Goal: Task Accomplishment & Management: Manage account settings

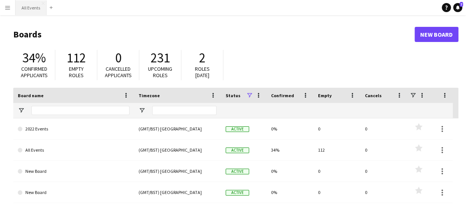
click at [32, 8] on button "All Events Close" at bounding box center [31, 7] width 31 height 15
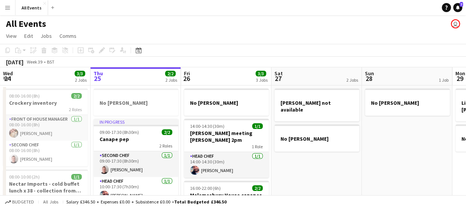
click at [226, 77] on app-board-header-date "Fri 26 3/3 3 Jobs" at bounding box center [226, 76] width 90 height 18
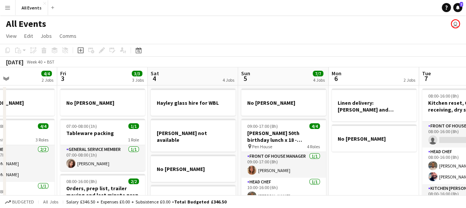
scroll to position [0, 229]
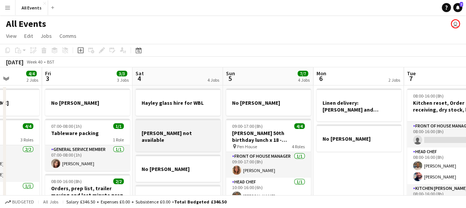
click at [190, 128] on div at bounding box center [177, 126] width 85 height 6
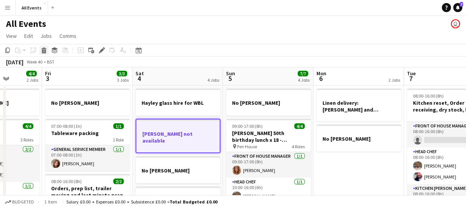
click at [42, 48] on icon "Delete" at bounding box center [44, 50] width 6 height 6
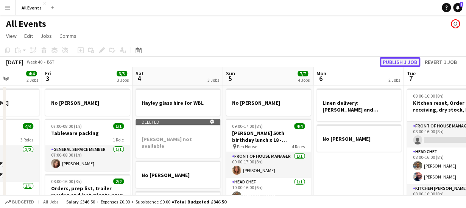
click at [385, 61] on button "Publish 1 job" at bounding box center [399, 62] width 40 height 10
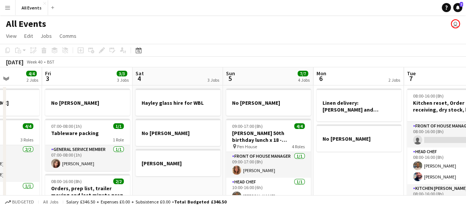
click at [263, 75] on app-board-header-date "Sun 5 7/7 4 Jobs" at bounding box center [268, 76] width 90 height 18
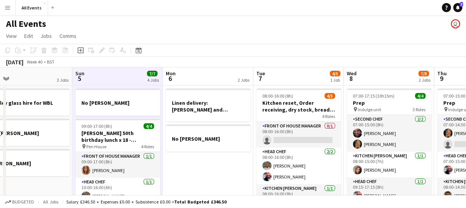
scroll to position [0, 200]
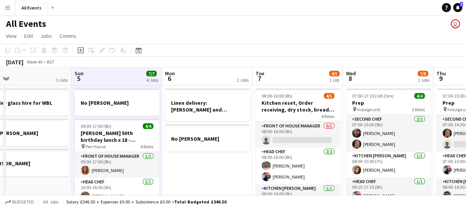
click at [263, 75] on span "7" at bounding box center [259, 78] width 10 height 9
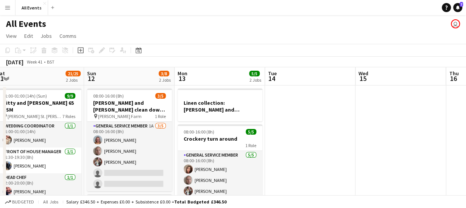
scroll to position [0, 293]
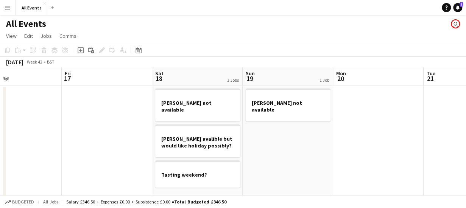
scroll to position [0, 219]
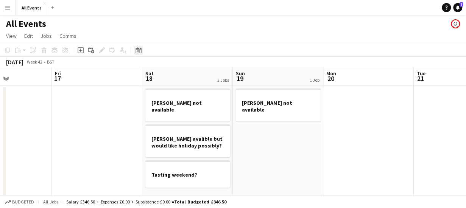
click at [138, 50] on icon at bounding box center [138, 50] width 6 height 6
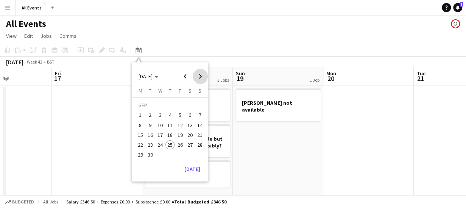
click at [201, 73] on span "Next month" at bounding box center [200, 76] width 15 height 15
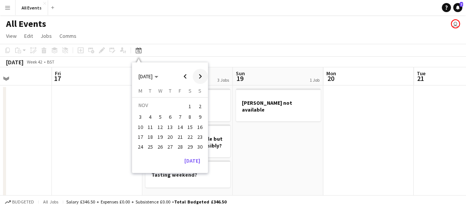
click at [201, 73] on span "Next month" at bounding box center [200, 76] width 15 height 15
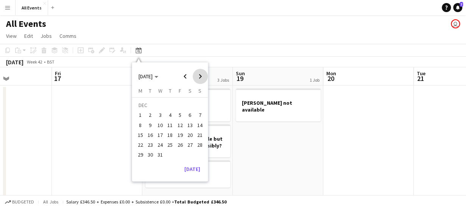
click at [201, 73] on span "Next month" at bounding box center [200, 76] width 15 height 15
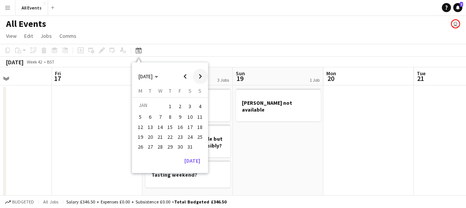
click at [201, 73] on span "Next month" at bounding box center [200, 76] width 15 height 15
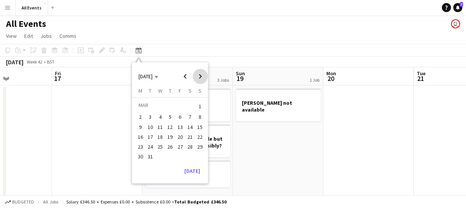
click at [201, 73] on span "Next month" at bounding box center [200, 76] width 15 height 15
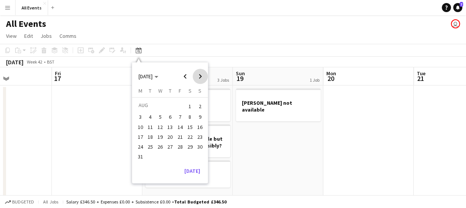
click at [201, 73] on span "Next month" at bounding box center [200, 76] width 15 height 15
click at [185, 75] on span "Previous month" at bounding box center [184, 76] width 15 height 15
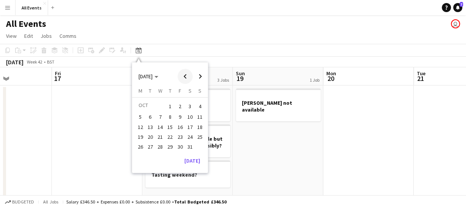
click at [185, 75] on span "Previous month" at bounding box center [184, 76] width 15 height 15
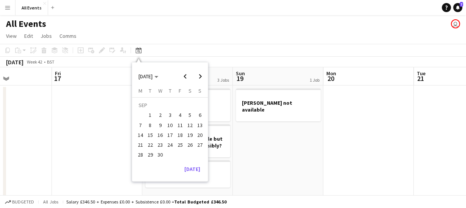
click at [188, 117] on span "5" at bounding box center [189, 115] width 9 height 9
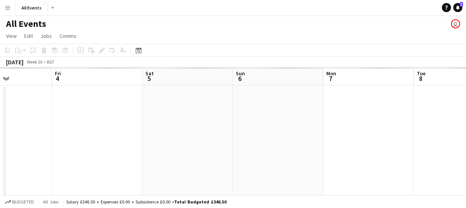
scroll to position [0, 260]
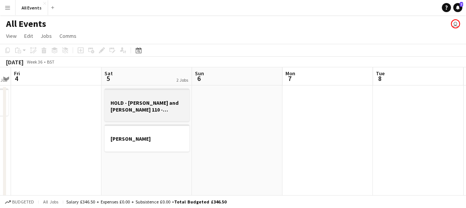
click at [151, 107] on h3 "HOLD - [PERSON_NAME] and [PERSON_NAME] 110 - marquee at [PERSON_NAME][GEOGRAPHI…" at bounding box center [146, 107] width 85 height 14
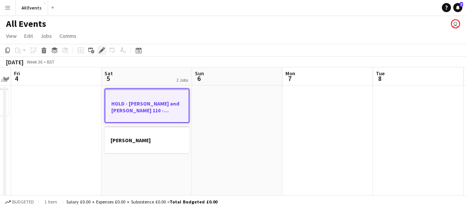
click at [103, 49] on icon at bounding box center [102, 50] width 4 height 4
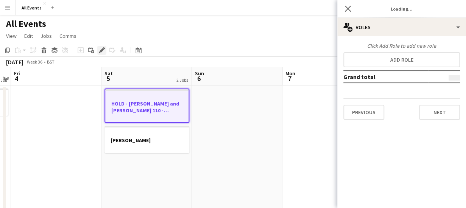
type input "**********"
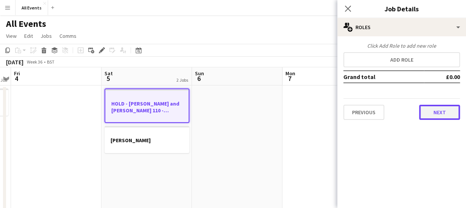
click at [425, 108] on button "Next" at bounding box center [439, 112] width 41 height 15
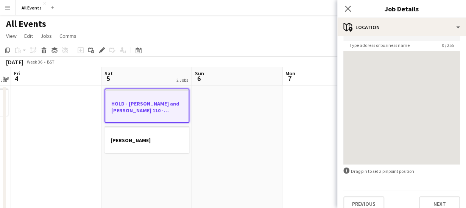
scroll to position [59, 0]
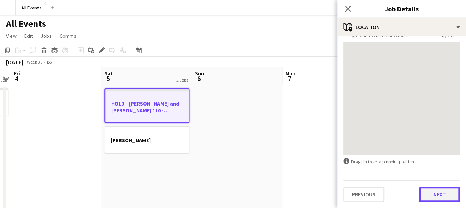
click at [435, 194] on button "Next" at bounding box center [439, 194] width 41 height 15
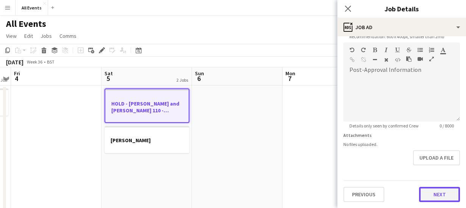
click at [433, 169] on form "**********" at bounding box center [401, 39] width 129 height 326
click at [439, 194] on button "Next" at bounding box center [439, 194] width 41 height 15
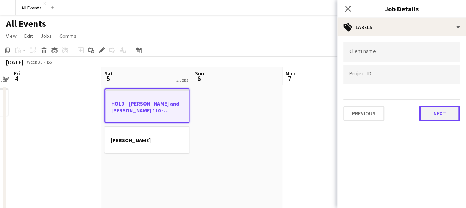
click at [445, 118] on button "Next" at bounding box center [439, 113] width 41 height 15
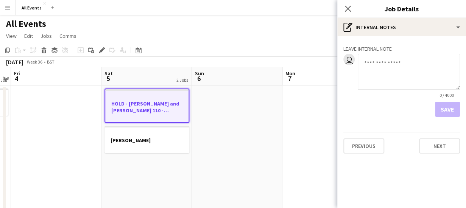
click at [386, 62] on textarea at bounding box center [409, 72] width 102 height 36
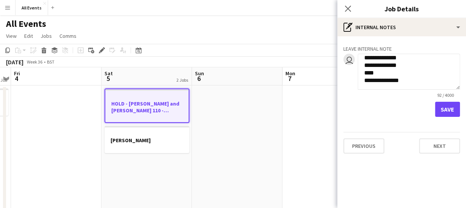
scroll to position [30, 0]
type textarea "**********"
